Goal: Find specific page/section: Find specific page/section

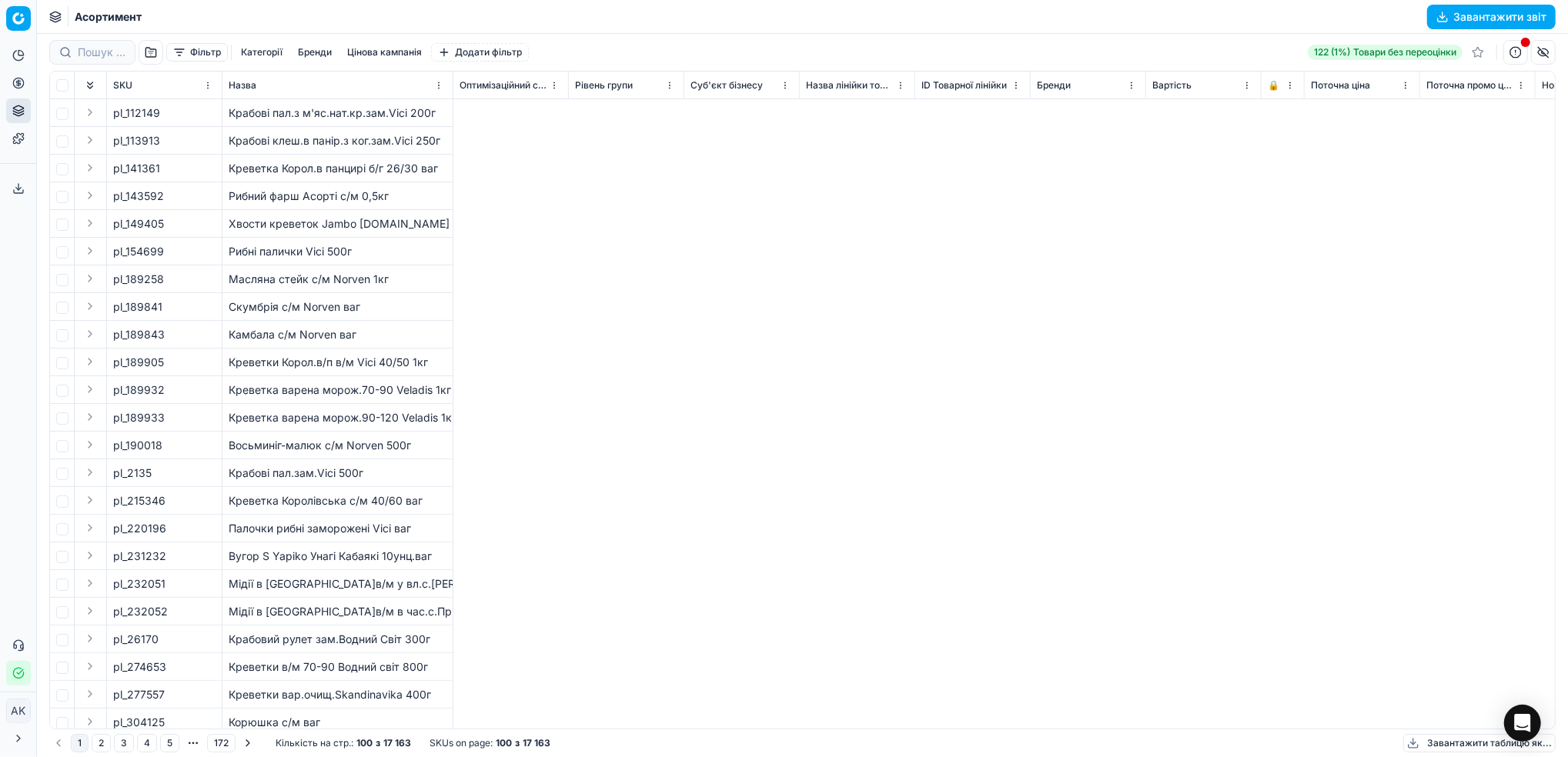
scroll to position [0, 8363]
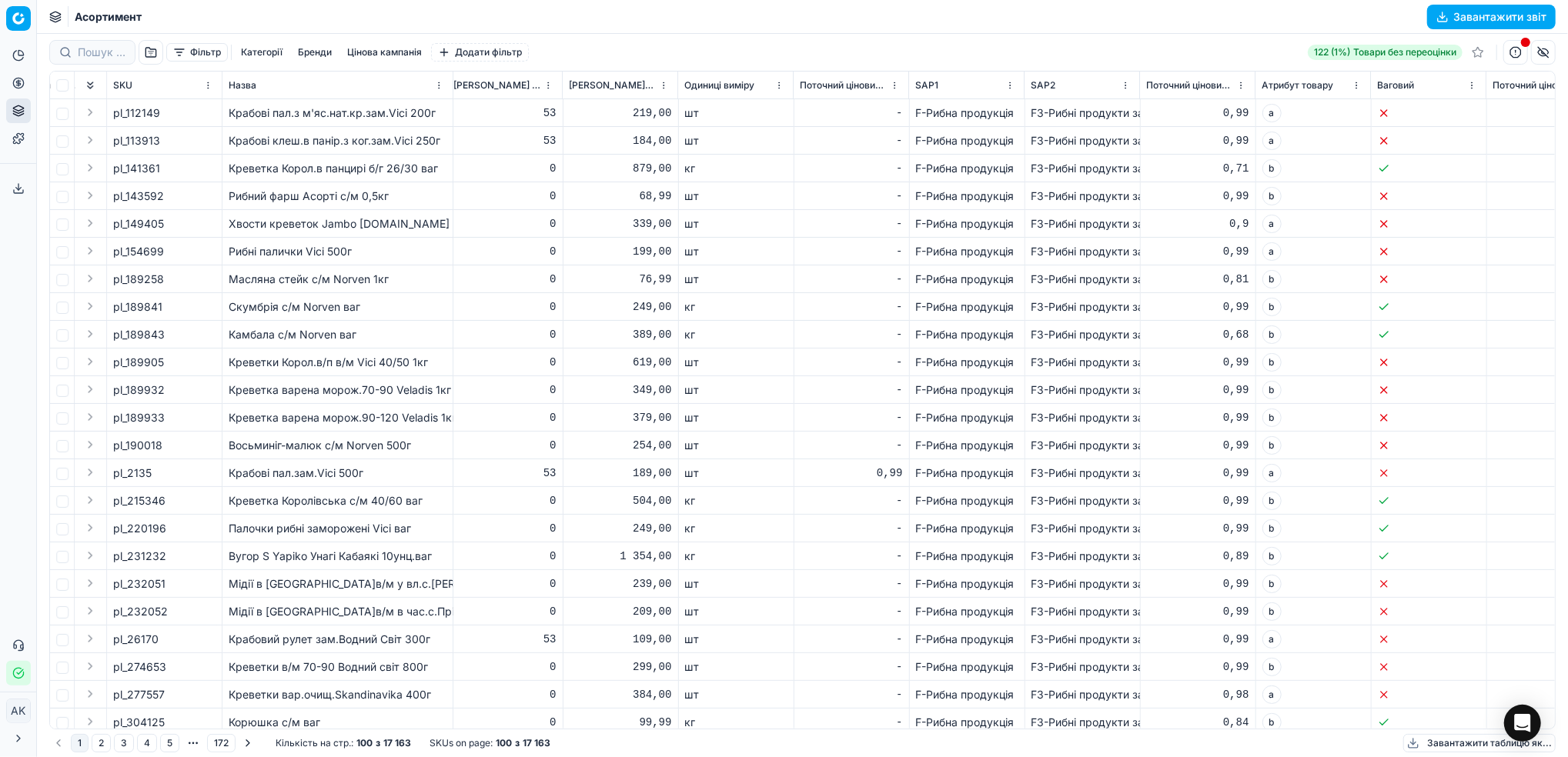
click at [884, 23] on div "Асортимент Завантажити звіт" at bounding box center [802, 16] width 1531 height 34
click at [84, 126] on link "Цінові кампанії" at bounding box center [148, 136] width 180 height 21
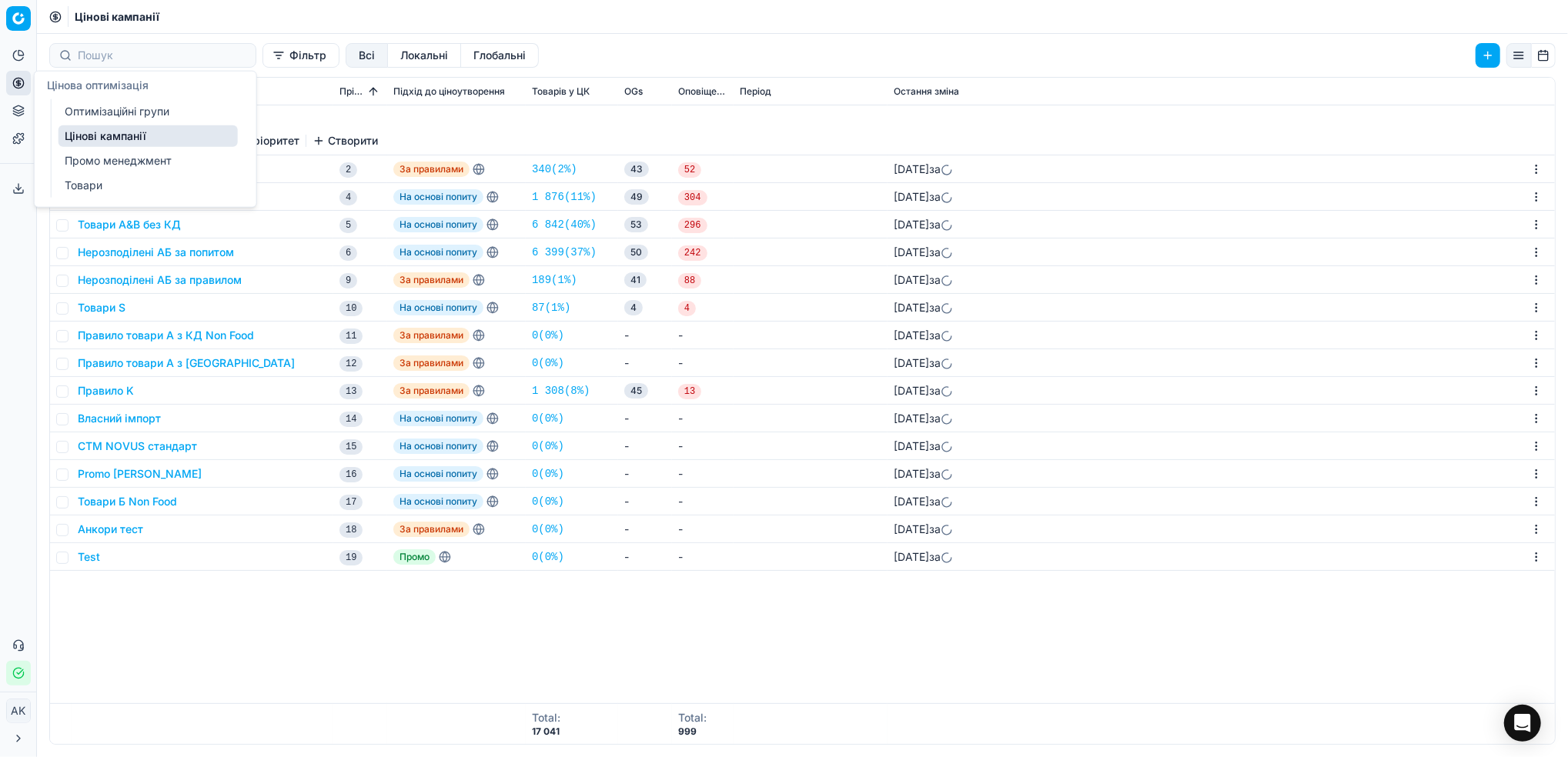
click at [90, 110] on link "Оптимізаційні групи" at bounding box center [148, 111] width 180 height 21
